Goal: Task Accomplishment & Management: Use online tool/utility

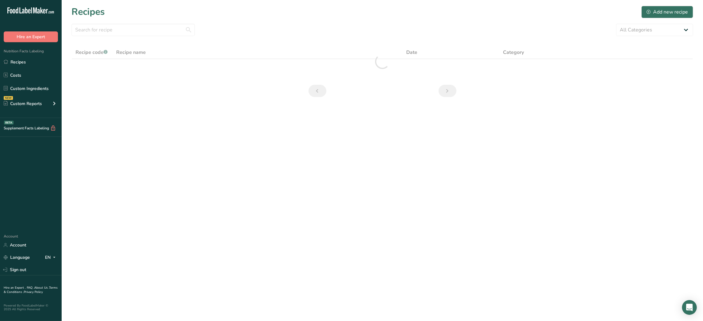
click at [310, 17] on div "Recipes Add new recipe" at bounding box center [381, 12] width 621 height 14
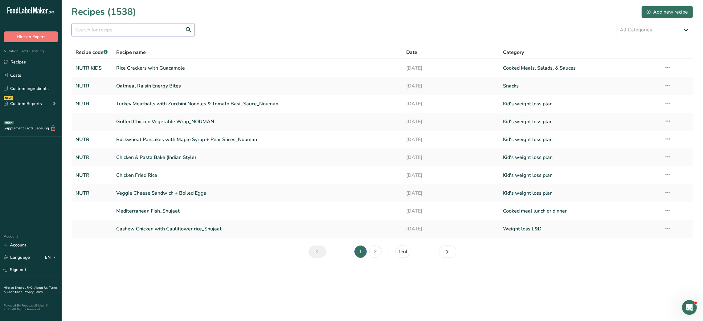
click at [89, 34] on input "text" at bounding box center [132, 30] width 123 height 12
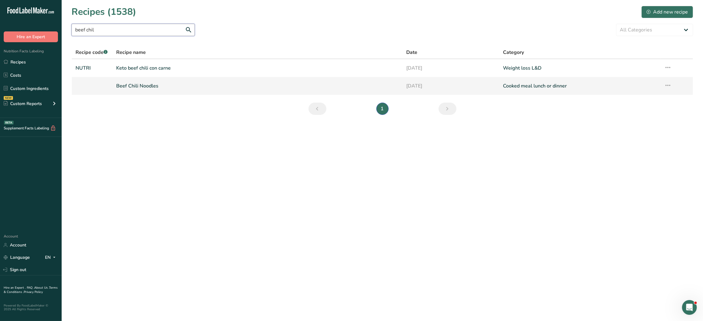
type input "beef chil"
click at [123, 88] on link "Beef Chili Noodles" at bounding box center [257, 85] width 283 height 13
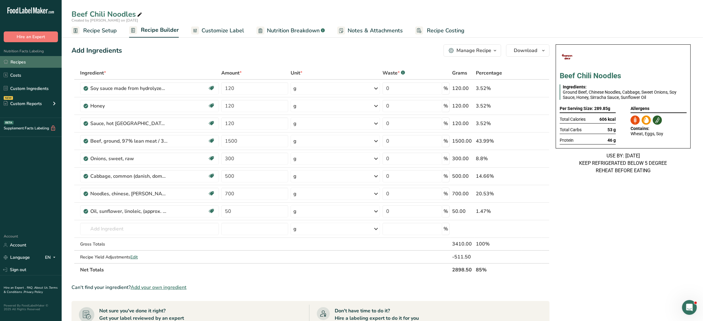
click at [41, 63] on link "Recipes" at bounding box center [31, 62] width 62 height 12
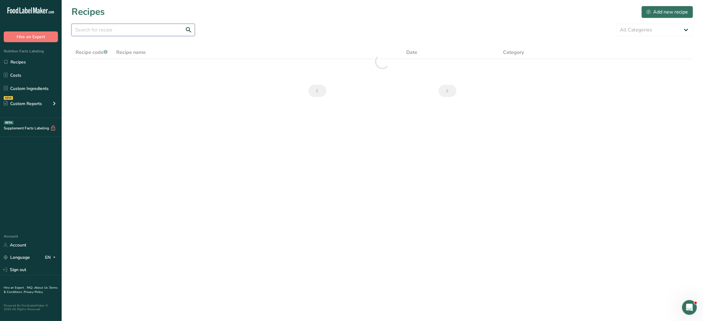
click at [156, 29] on input "text" at bounding box center [132, 30] width 123 height 12
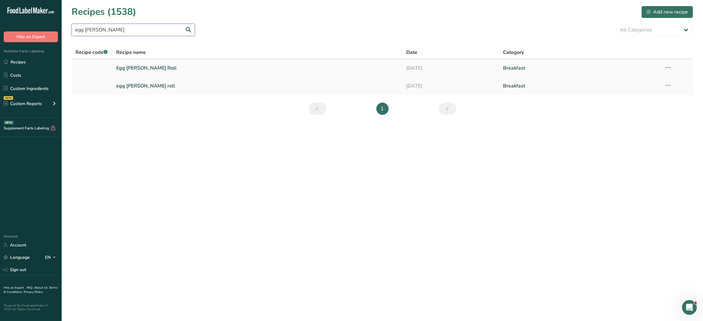
type input "egg [PERSON_NAME]"
click at [167, 67] on link "Egg [PERSON_NAME] Roll" at bounding box center [257, 68] width 283 height 13
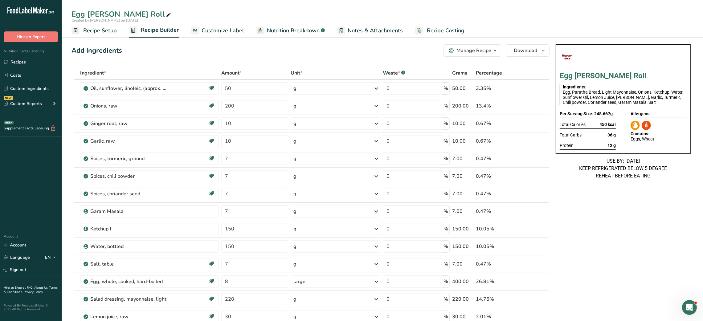
click at [444, 32] on span "Recipe Costing" at bounding box center [446, 30] width 38 height 8
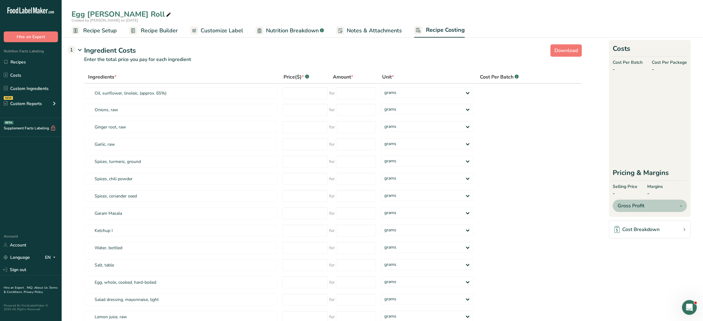
click at [350, 26] on span "Notes & Attachments" at bounding box center [373, 30] width 55 height 8
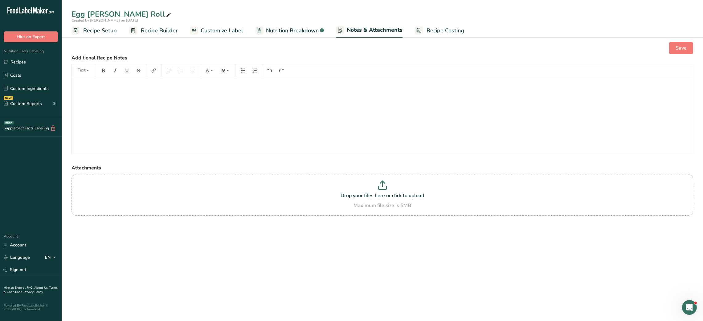
click at [215, 31] on span "Customize Label" at bounding box center [221, 30] width 43 height 8
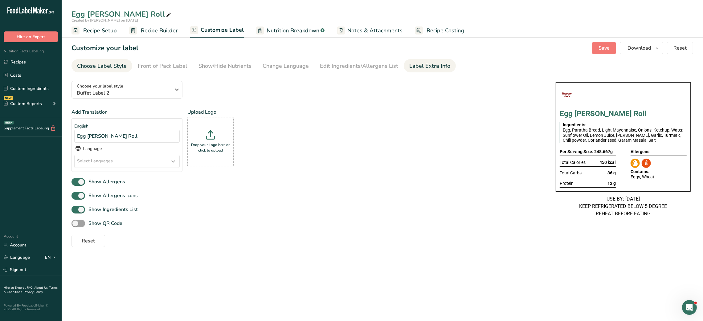
click at [415, 62] on div "Label Extra Info" at bounding box center [429, 66] width 41 height 8
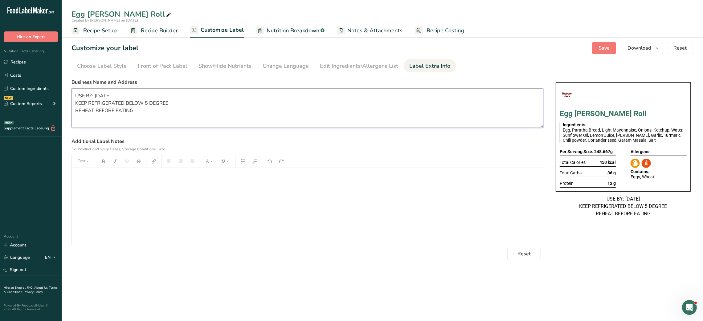
click at [247, 118] on textarea "USE BY: [DATE] KEEP REFRIGERATED BELOW 5 DEGREE REHEAT BEFORE EATING" at bounding box center [307, 107] width 472 height 39
